Goal: Task Accomplishment & Management: Complete application form

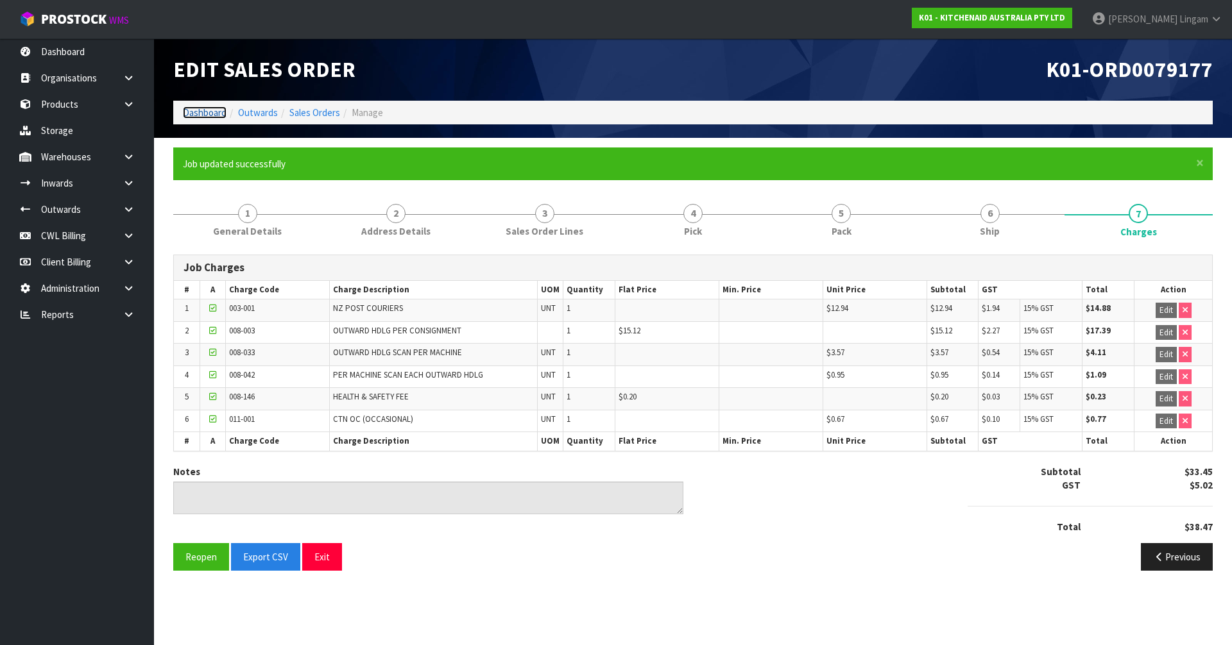
click at [200, 112] on link "Dashboard" at bounding box center [205, 112] width 44 height 12
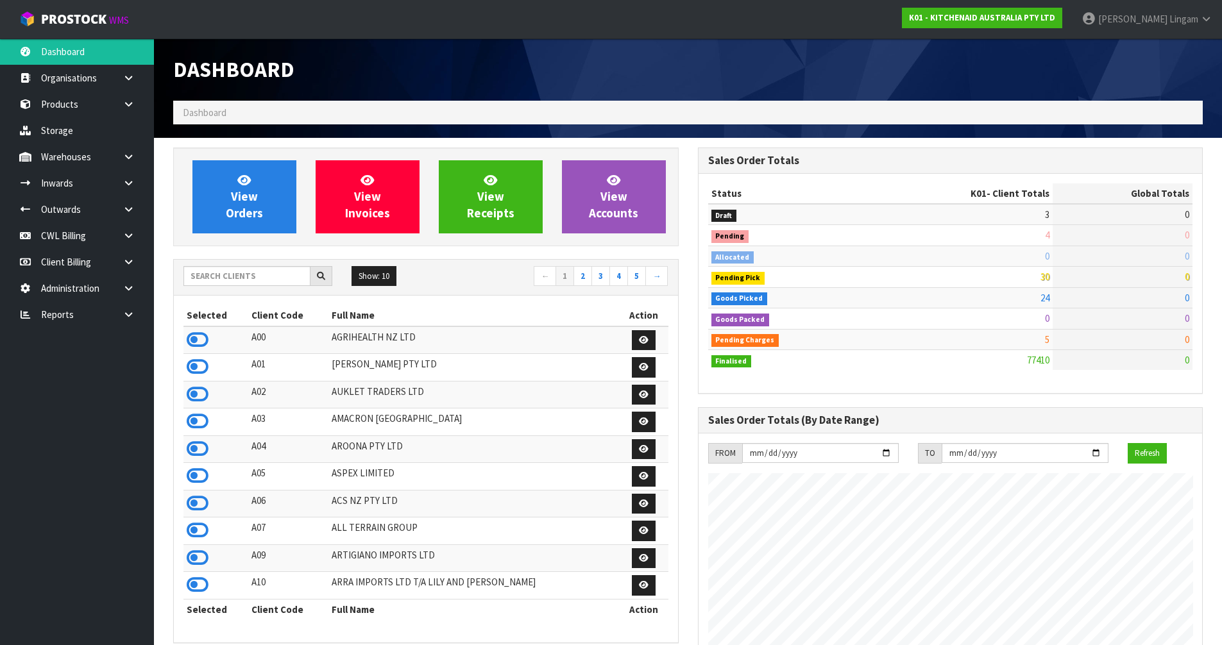
scroll to position [972, 524]
click at [222, 282] on input "text" at bounding box center [246, 276] width 127 height 20
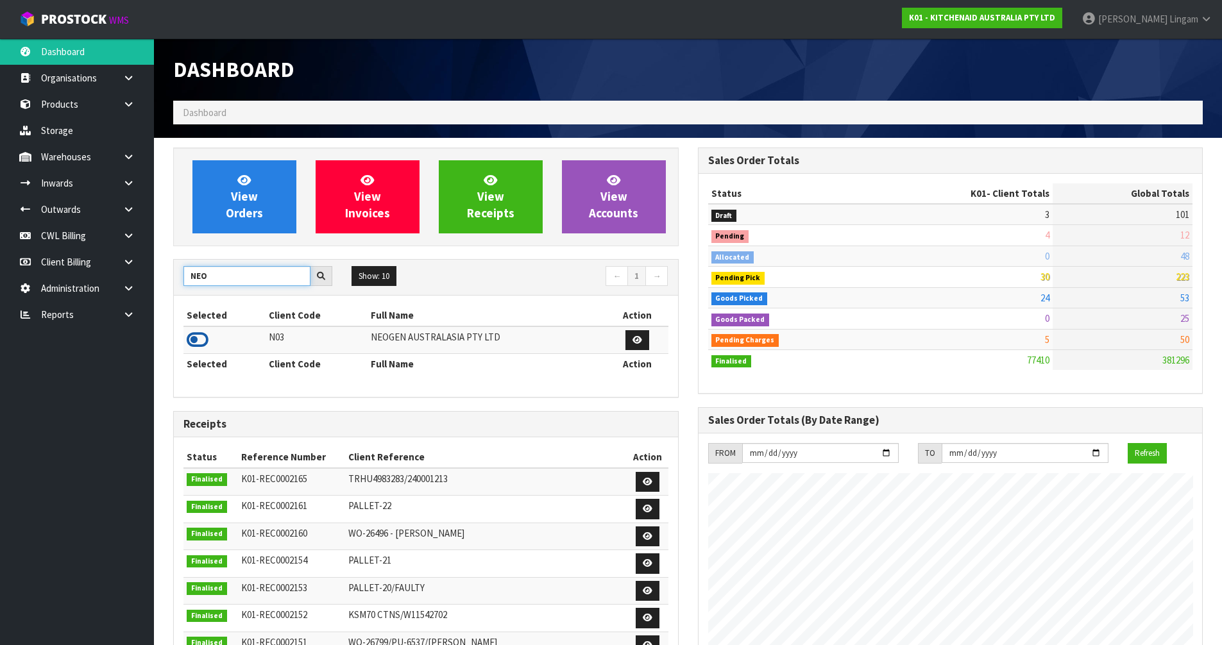
type input "NEO"
click at [191, 344] on icon at bounding box center [198, 339] width 22 height 19
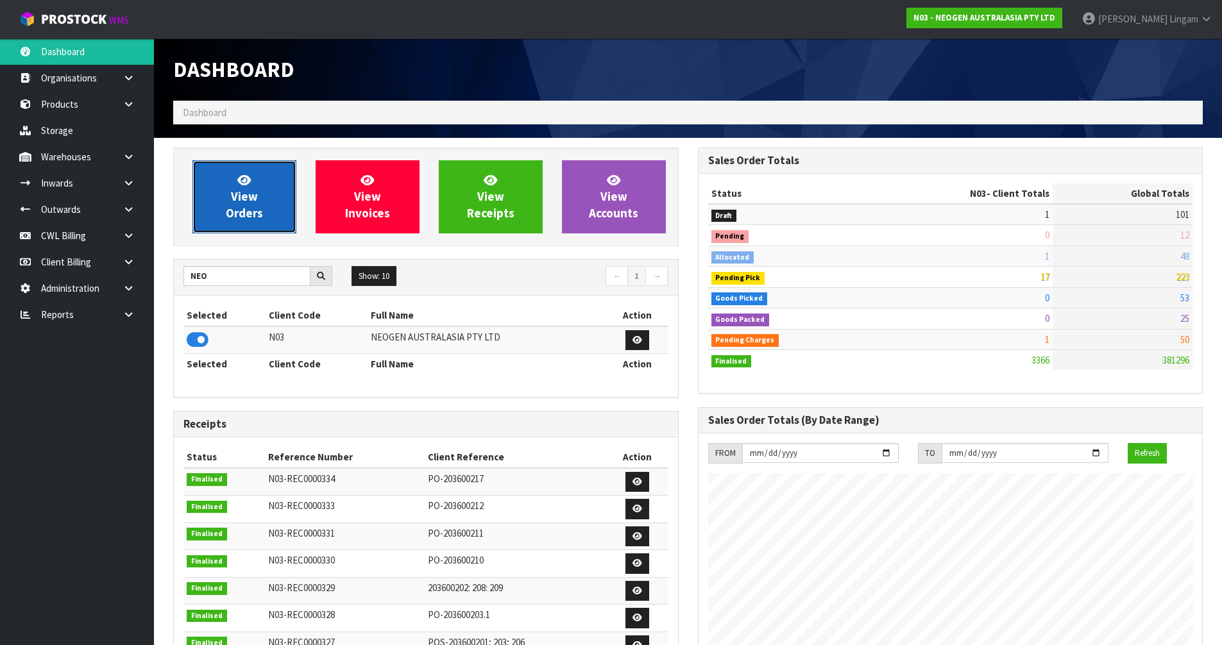
click at [237, 205] on span "View Orders" at bounding box center [244, 197] width 37 height 48
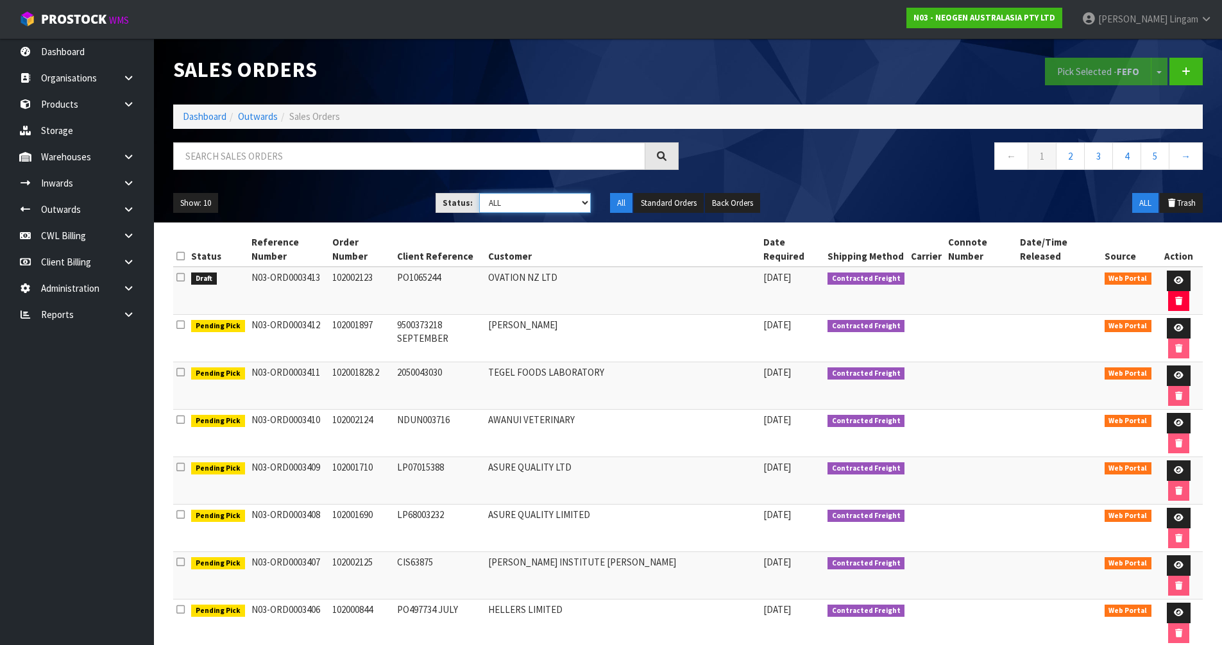
click at [553, 207] on select "Draft Pending Allocated Pending Pick Goods Picked Goods Packed Pending Charges …" at bounding box center [535, 203] width 112 height 20
select select "string:6"
click at [479, 193] on select "Draft Pending Allocated Pending Pick Goods Picked Goods Packed Pending Charges …" at bounding box center [535, 203] width 112 height 20
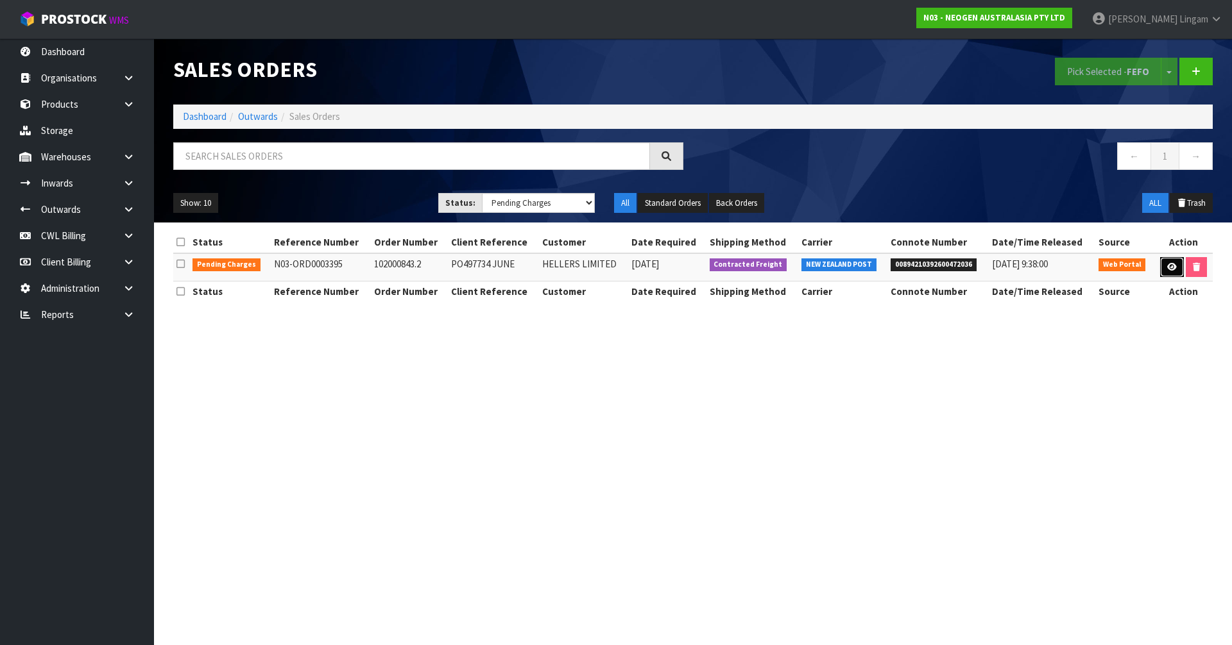
click at [1170, 271] on link at bounding box center [1172, 267] width 24 height 21
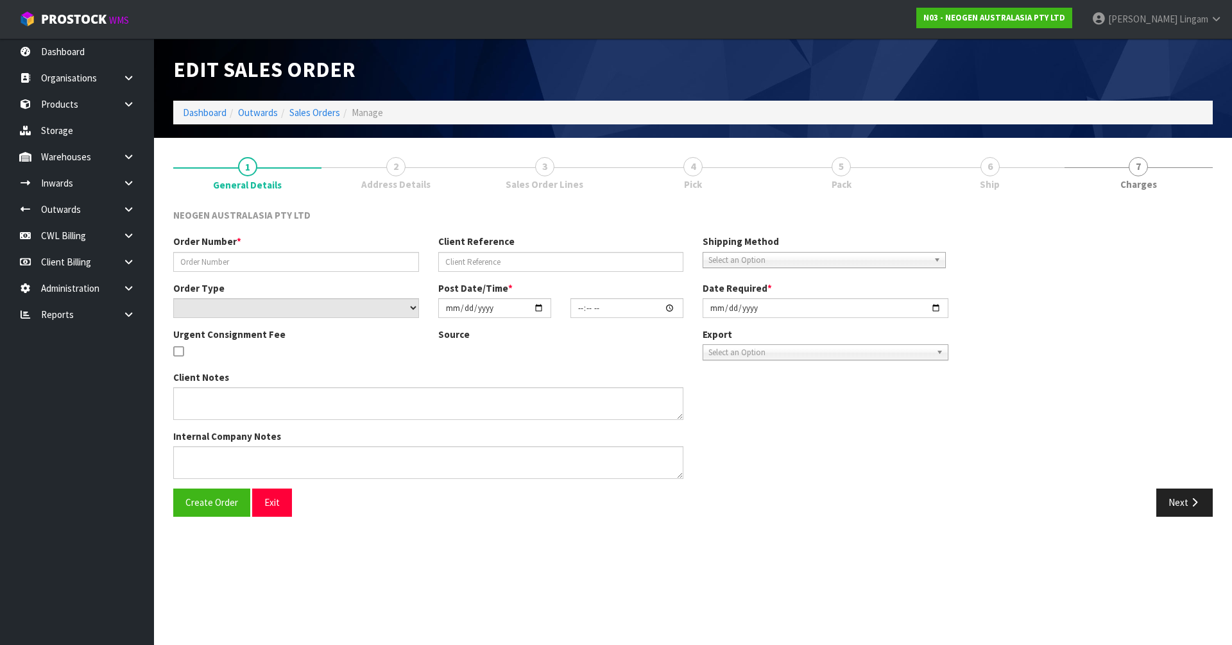
type input "102000843.2"
type input "PO497734 JUNE"
select select "number:0"
type input "[DATE]"
type input "09:16:00.000"
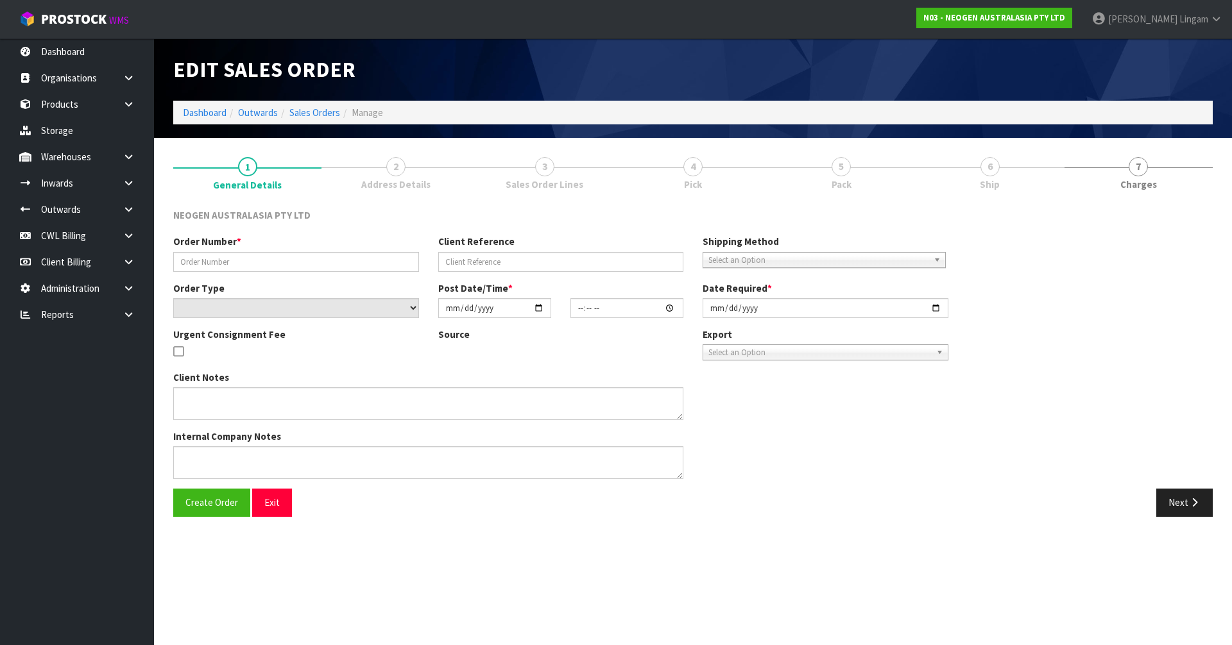
type input "[DATE]"
type textarea "ATTN [PERSON_NAME]"
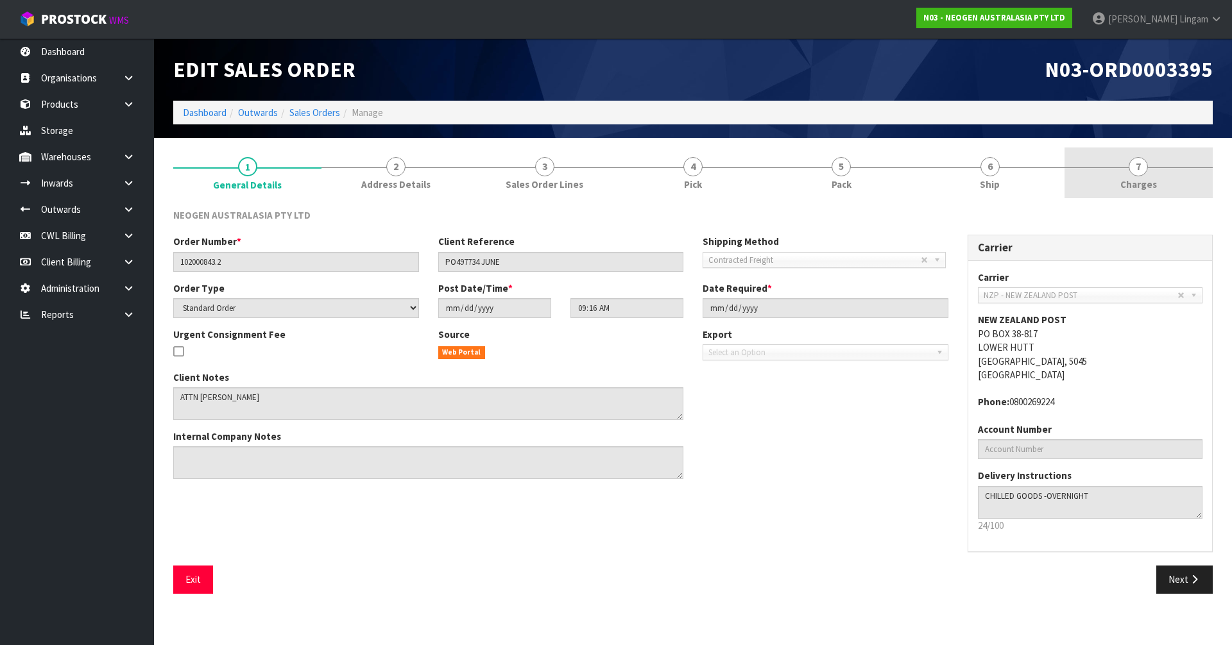
click at [1160, 183] on link "7 [GEOGRAPHIC_DATA]" at bounding box center [1138, 173] width 148 height 51
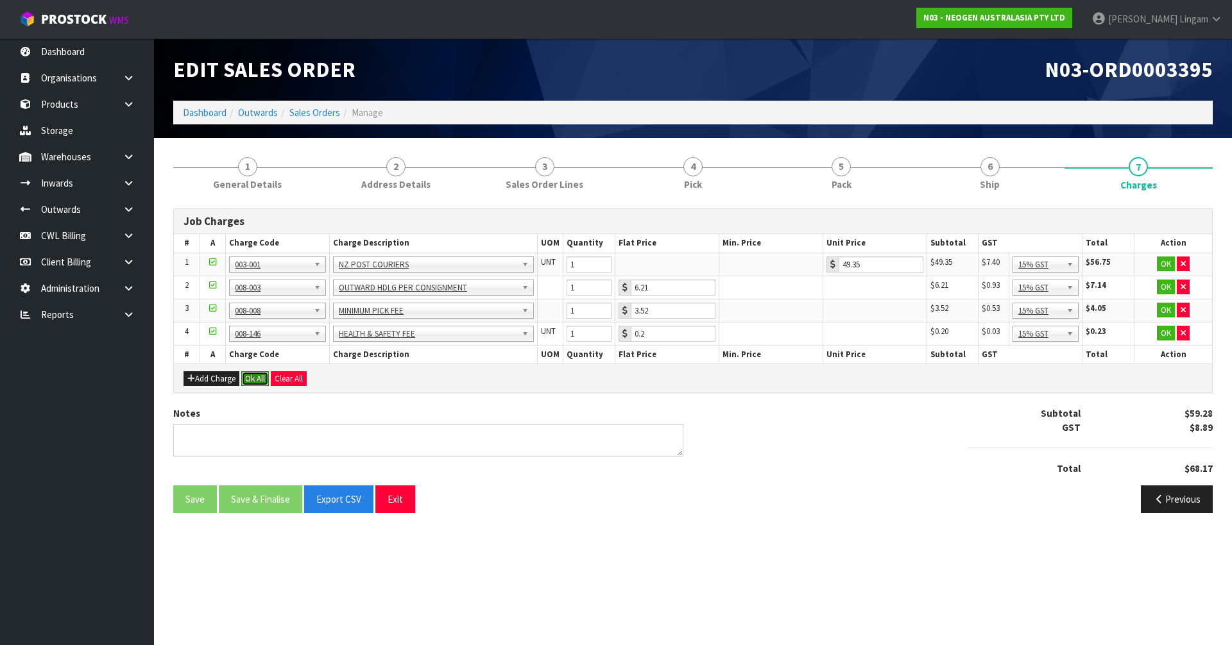
click at [259, 379] on button "Ok All" at bounding box center [255, 378] width 28 height 15
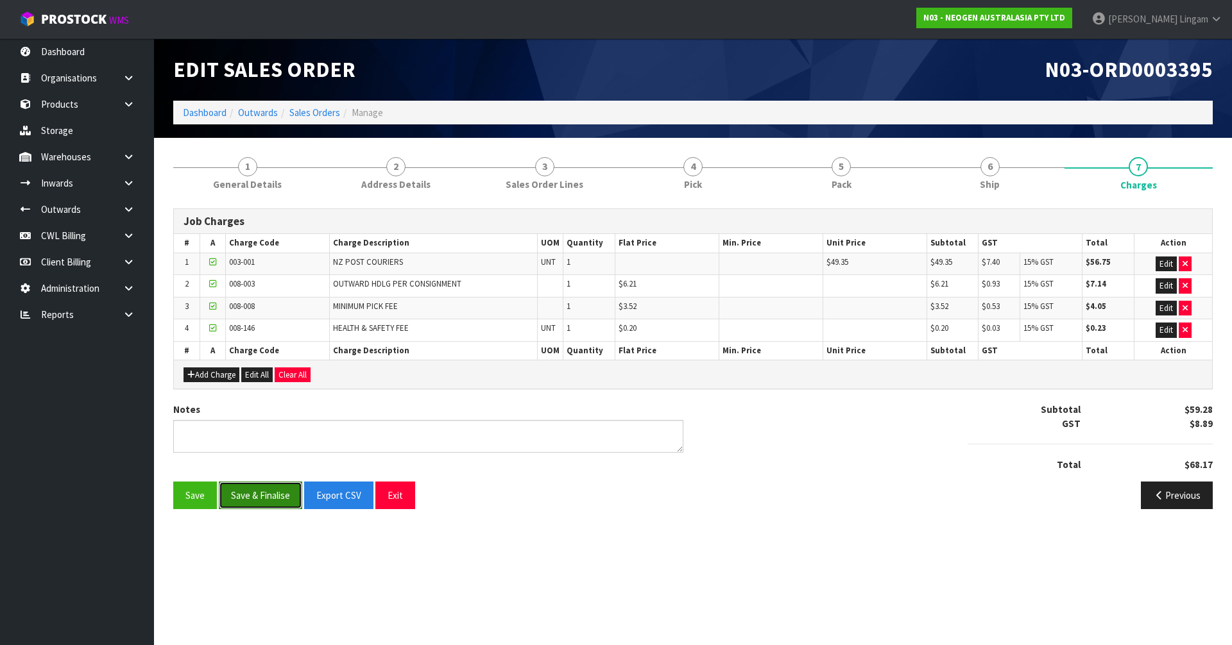
click at [278, 498] on button "Save & Finalise" at bounding box center [260, 496] width 83 height 28
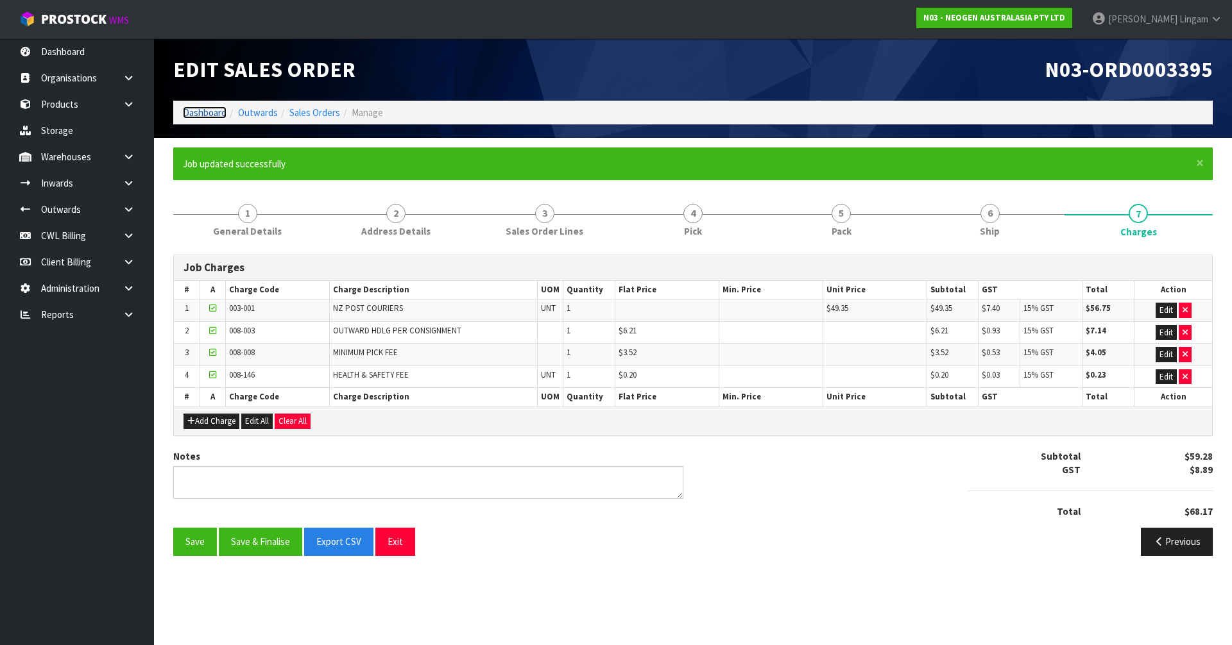
click at [202, 113] on link "Dashboard" at bounding box center [205, 112] width 44 height 12
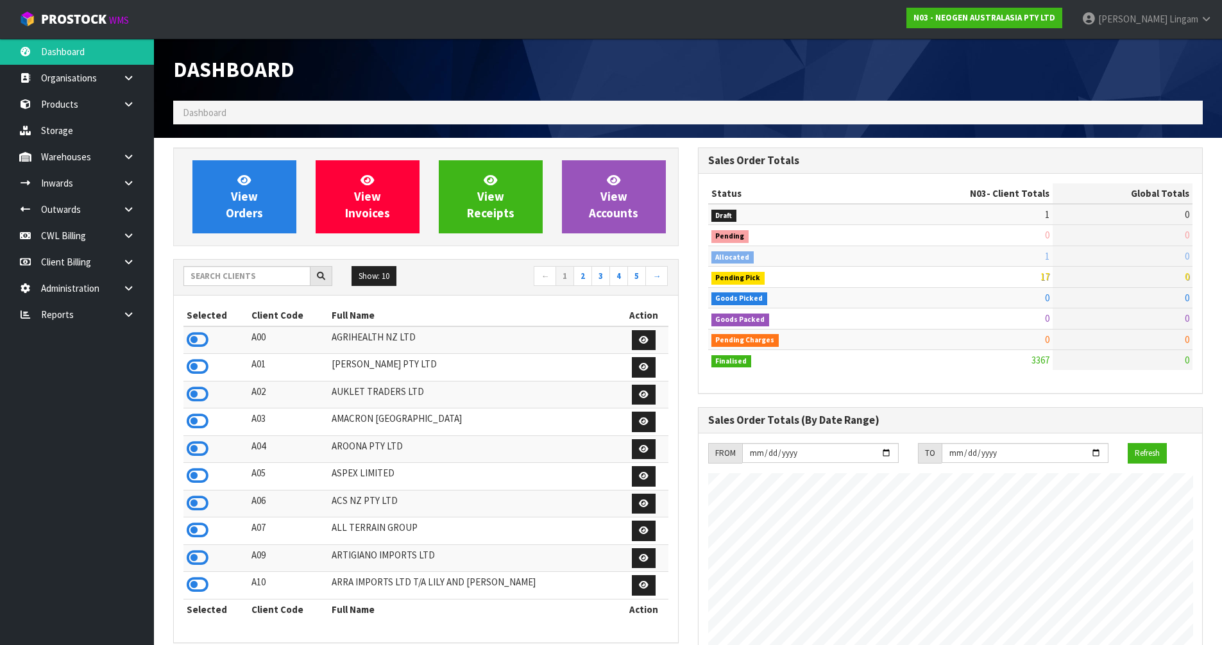
scroll to position [972, 524]
click at [260, 215] on span "View Orders" at bounding box center [244, 197] width 37 height 48
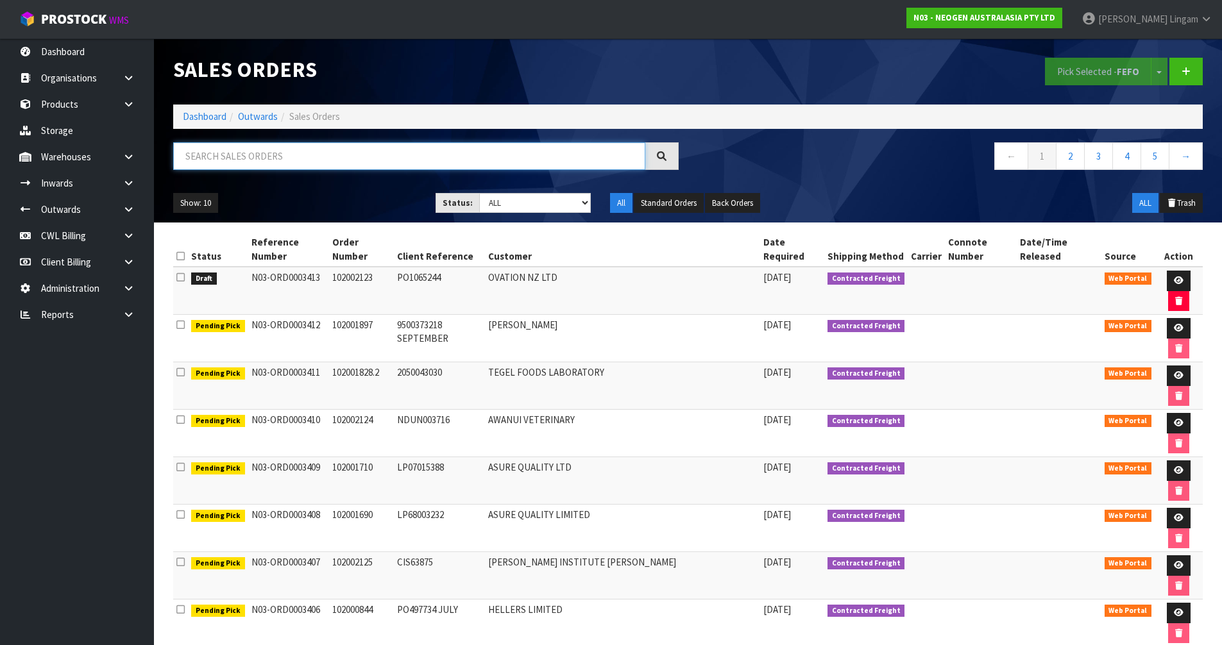
click at [400, 155] on input "text" at bounding box center [409, 156] width 472 height 28
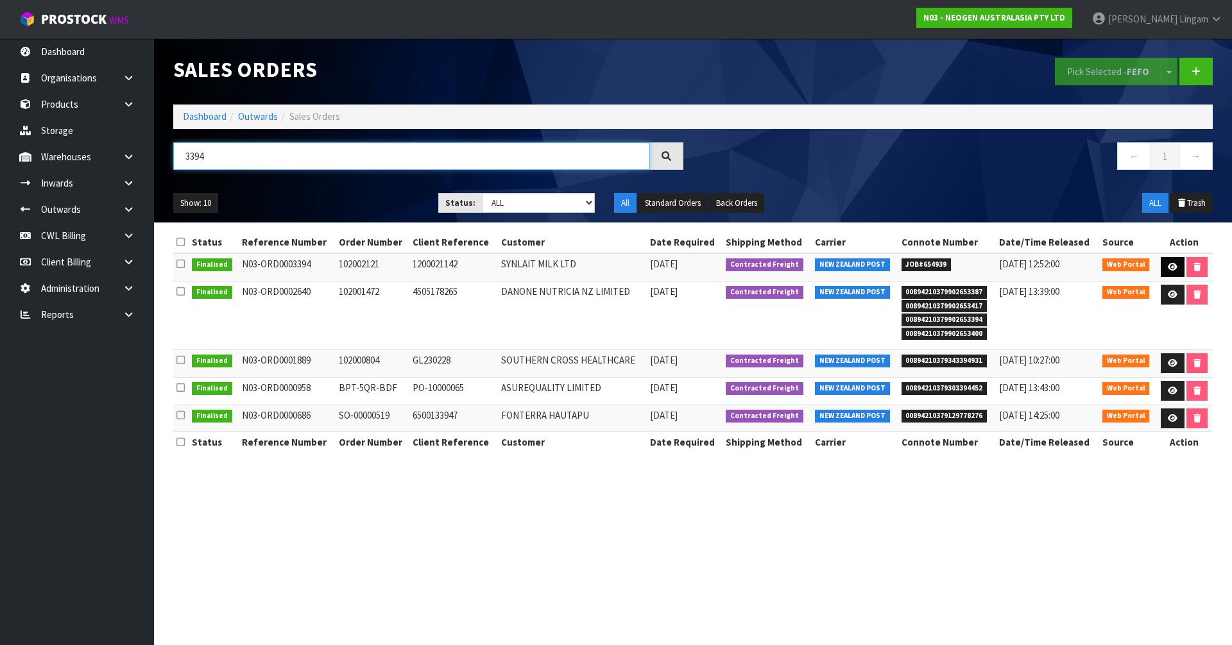
type input "3394"
click at [1174, 266] on icon at bounding box center [1173, 267] width 10 height 8
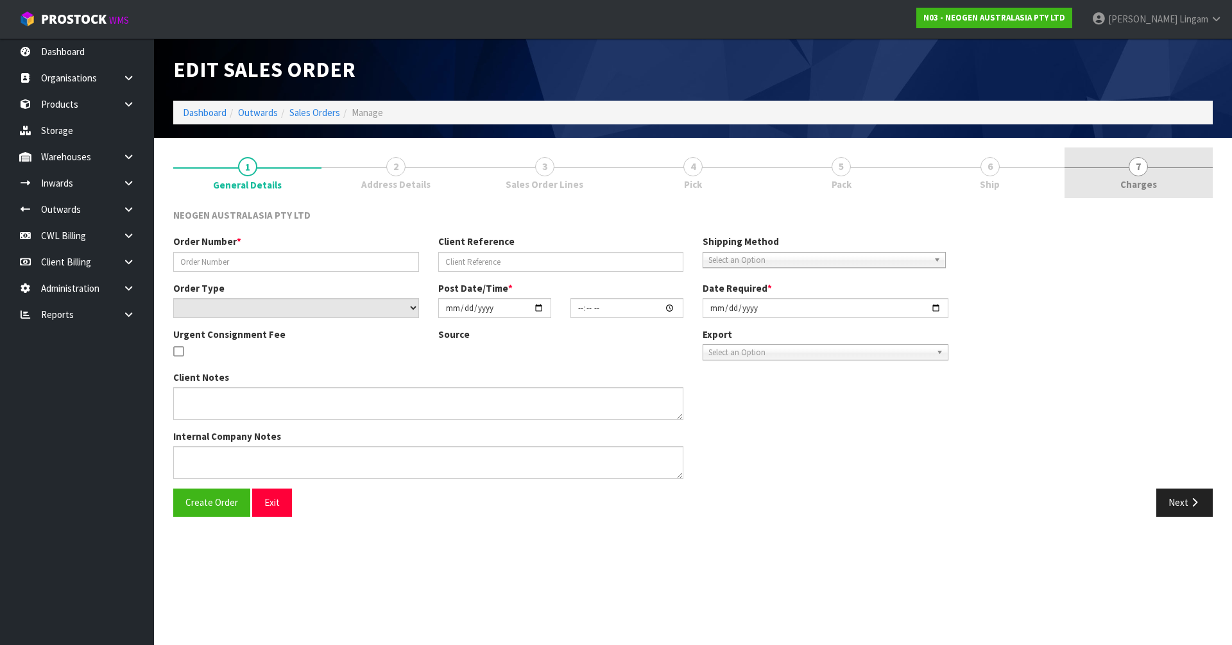
type input "102002121"
type input "1200021142"
select select "number:0"
type input "[DATE]"
type input "10:41:00.000"
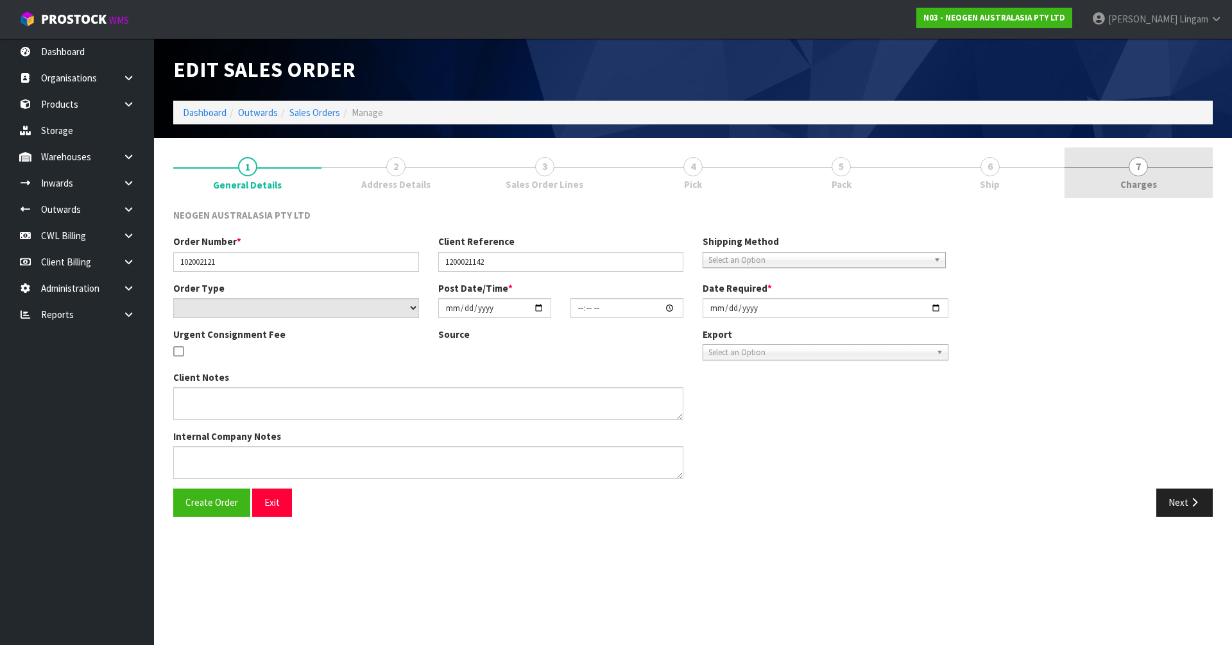
type input "[DATE]"
type textarea "SENDING UNTIL FREIGHT AGREED - SAME DAY DELIEVRY BY AIR , QUOTED - TOTAL PRICE …"
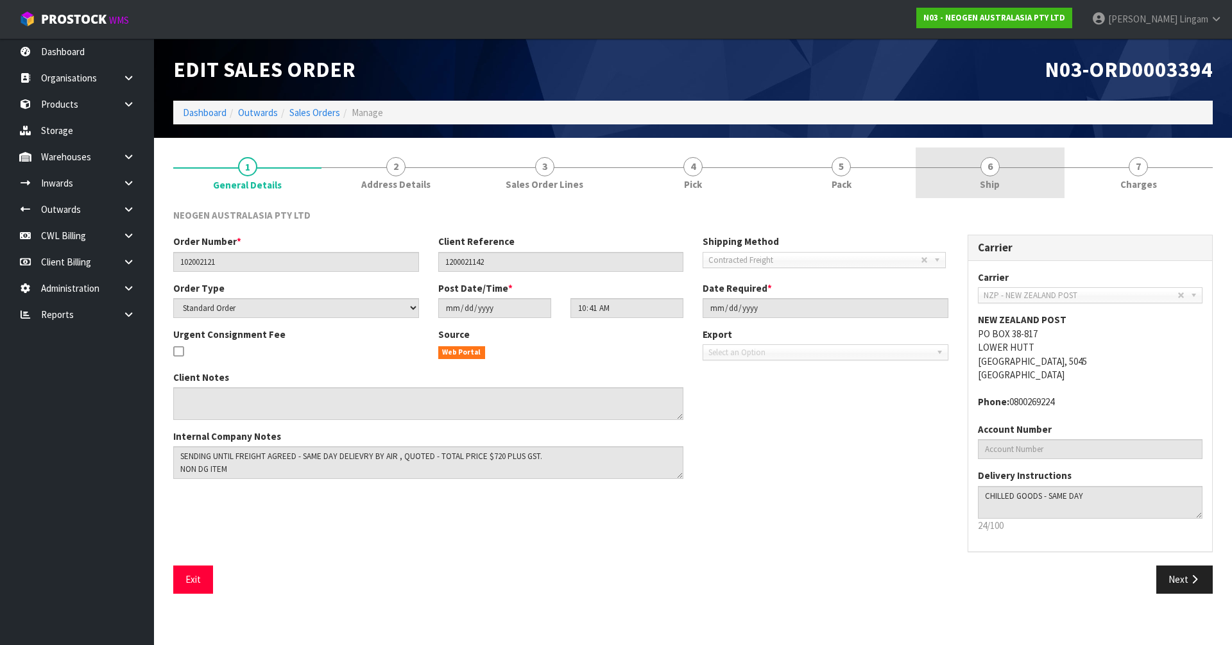
click at [1002, 196] on link "6 Ship" at bounding box center [989, 173] width 148 height 51
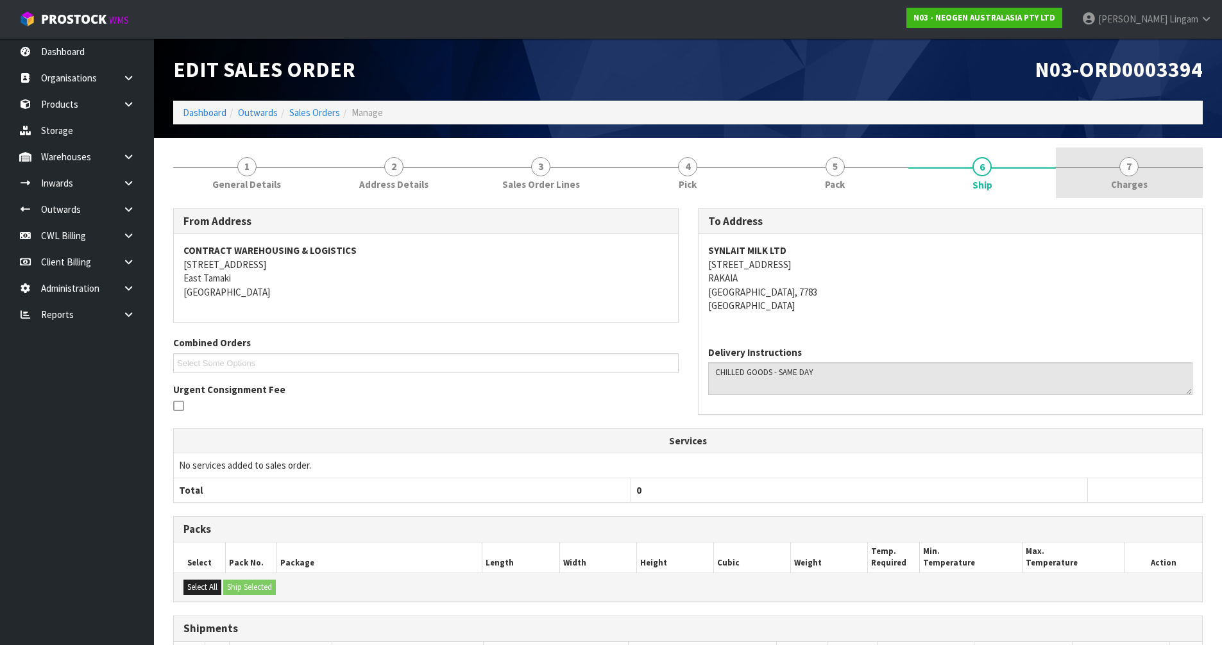
click at [1139, 174] on link "7 [GEOGRAPHIC_DATA]" at bounding box center [1129, 173] width 147 height 51
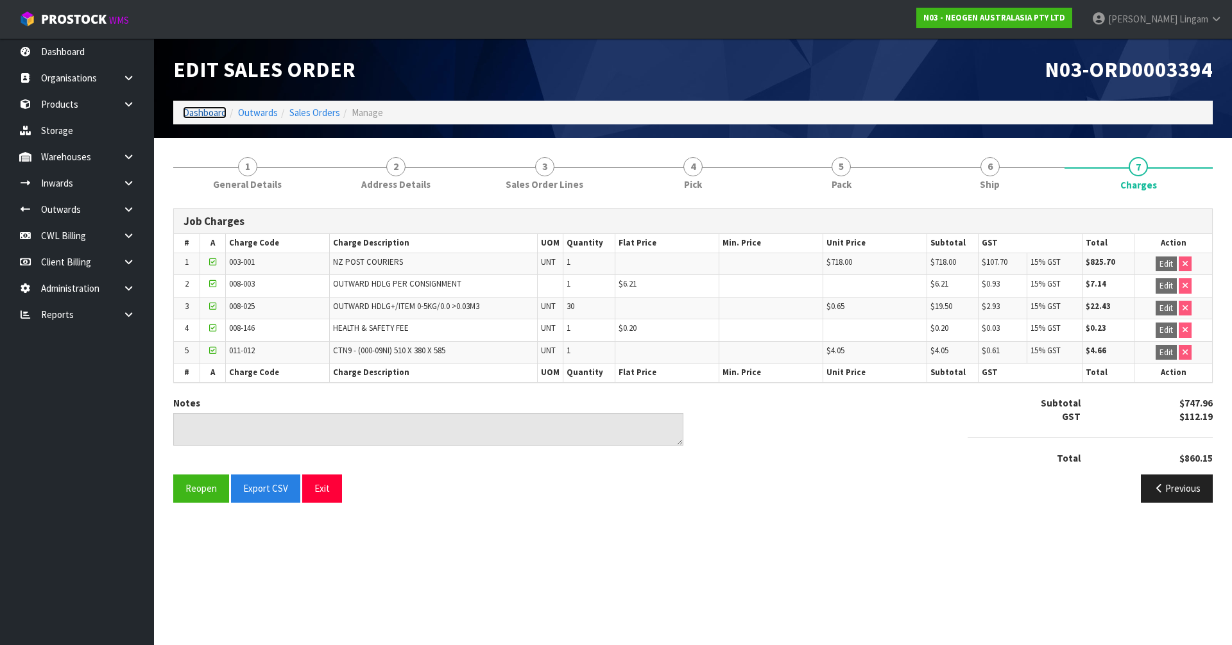
click at [203, 112] on link "Dashboard" at bounding box center [205, 112] width 44 height 12
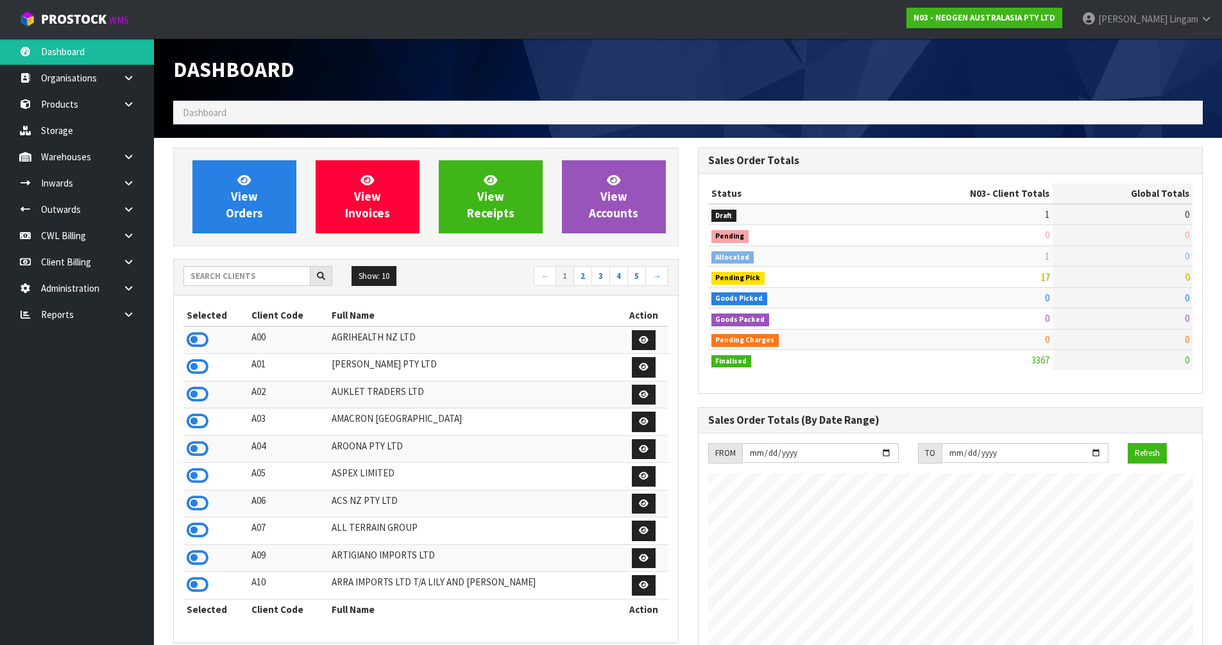
scroll to position [972, 524]
click at [256, 278] on input "text" at bounding box center [246, 276] width 127 height 20
click at [280, 277] on input "text" at bounding box center [246, 276] width 127 height 20
click at [293, 282] on input "text" at bounding box center [246, 276] width 127 height 20
